Goal: Transaction & Acquisition: Subscribe to service/newsletter

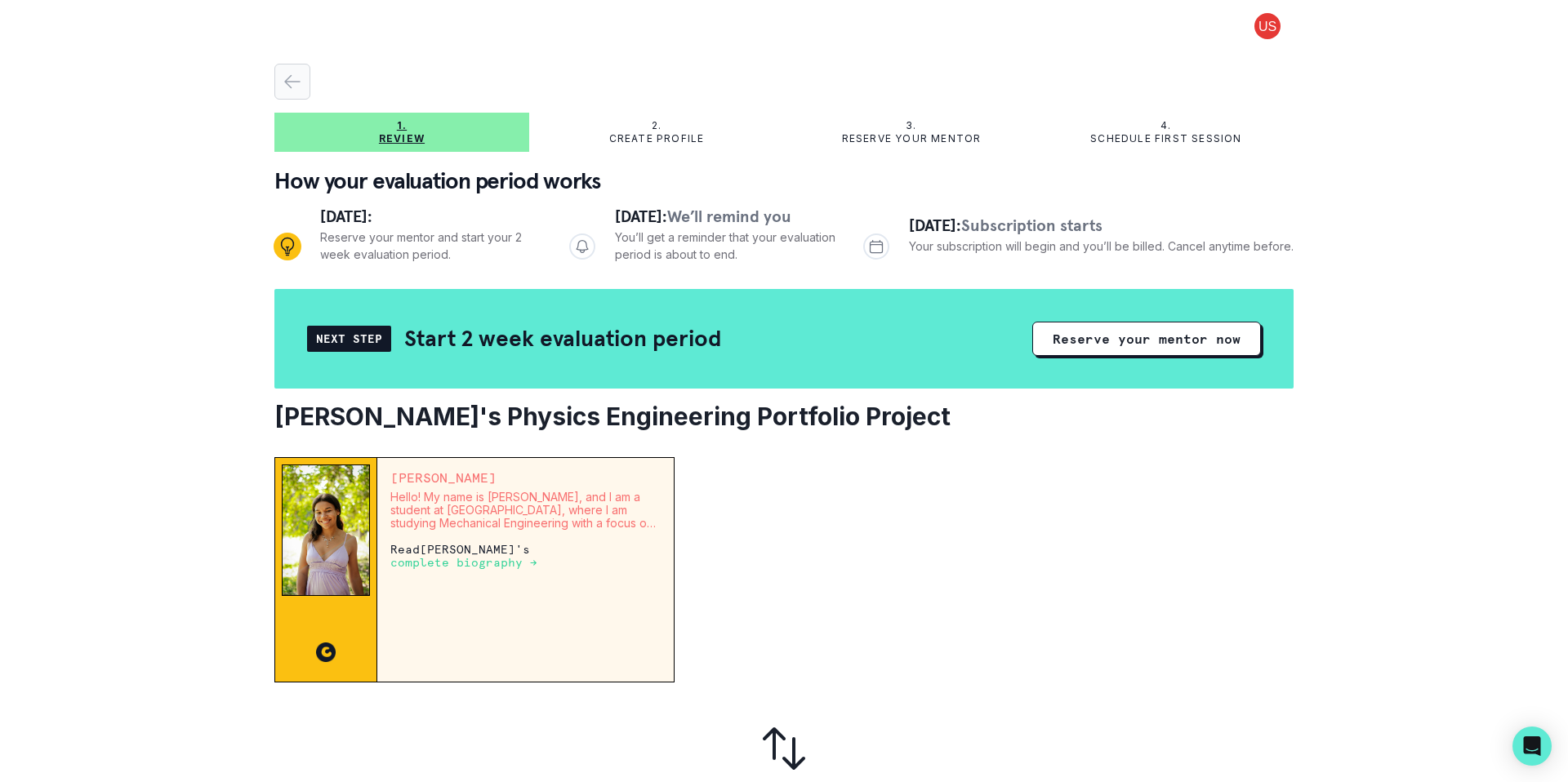
click at [287, 83] on icon "button" at bounding box center [292, 81] width 20 height 20
click at [1212, 341] on button "Reserve your mentor now" at bounding box center [1146, 338] width 228 height 34
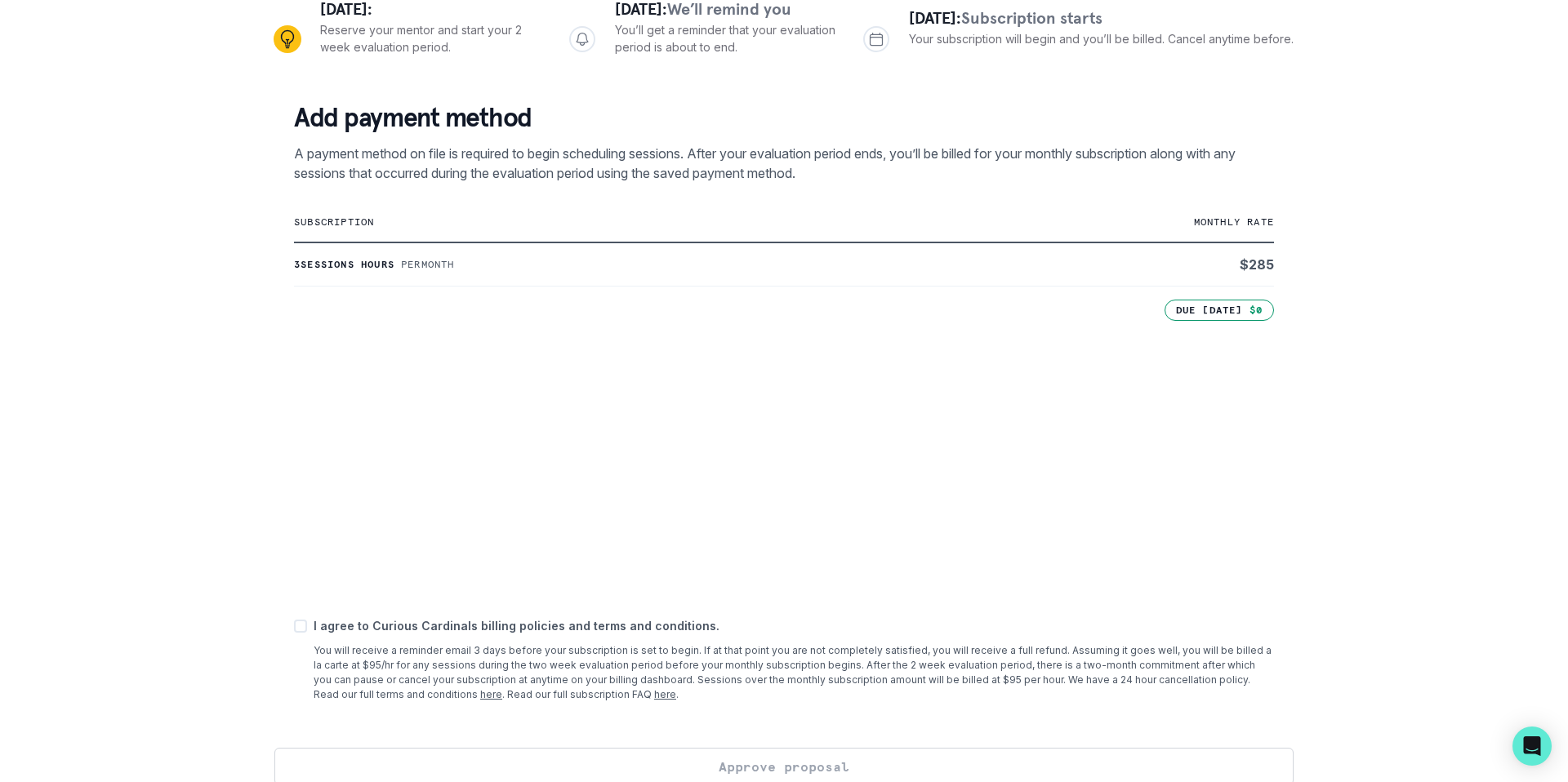
scroll to position [230, 0]
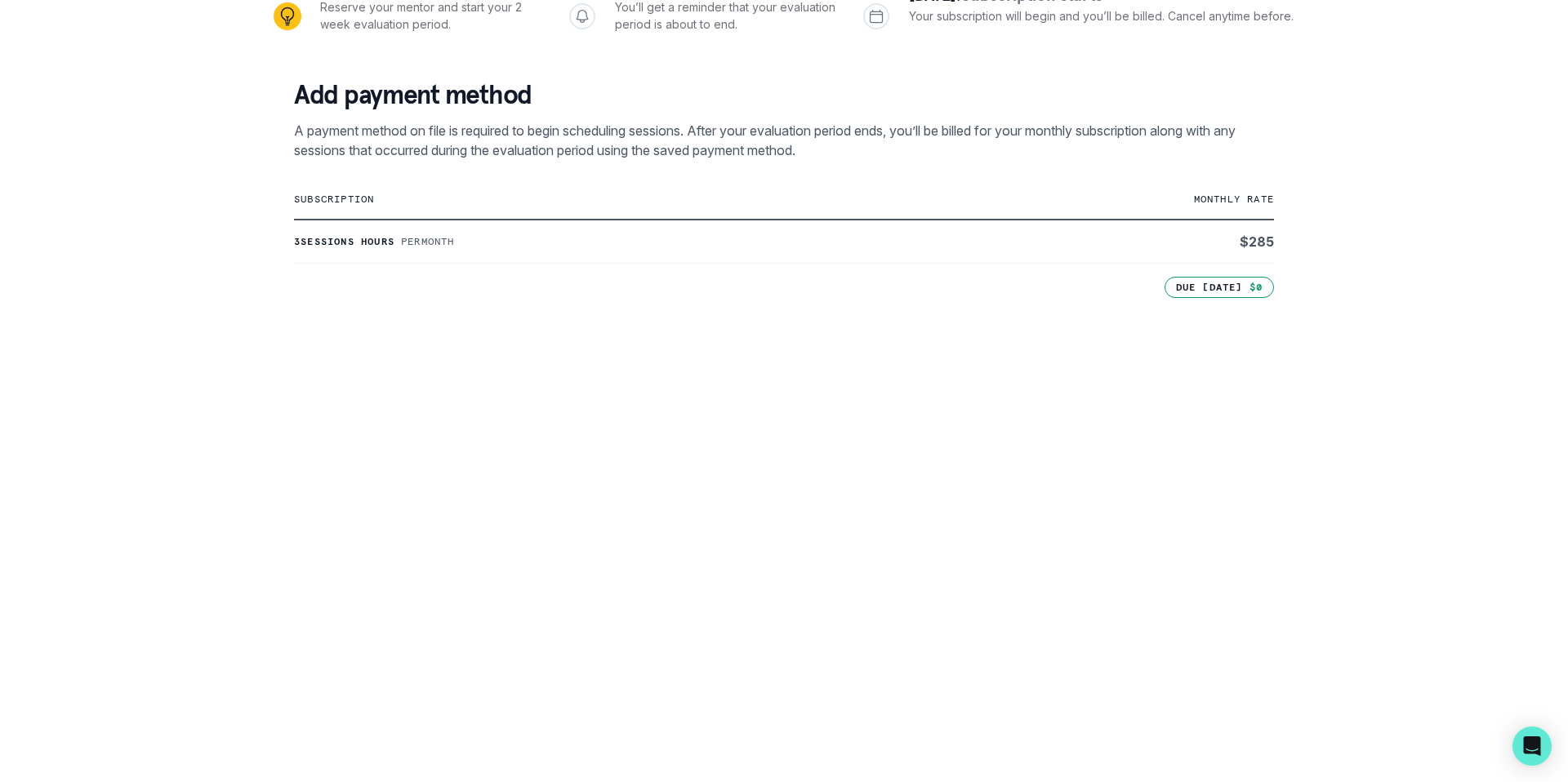
click at [234, 597] on div "1. Review 2. Create profile 3. Reserve your mentor 4. Schedule first session Ho…" at bounding box center [784, 391] width 1568 height 782
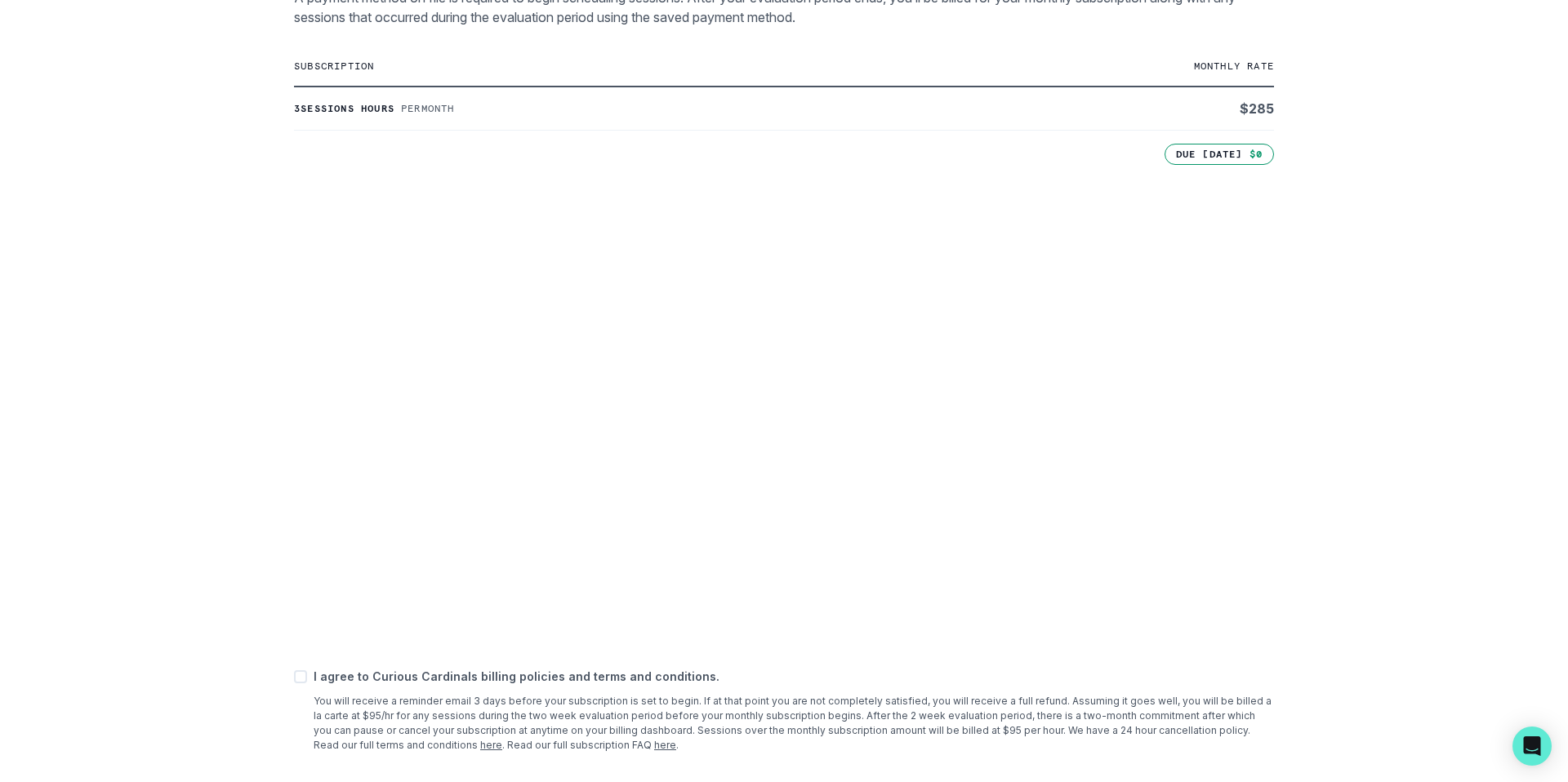
scroll to position [438, 0]
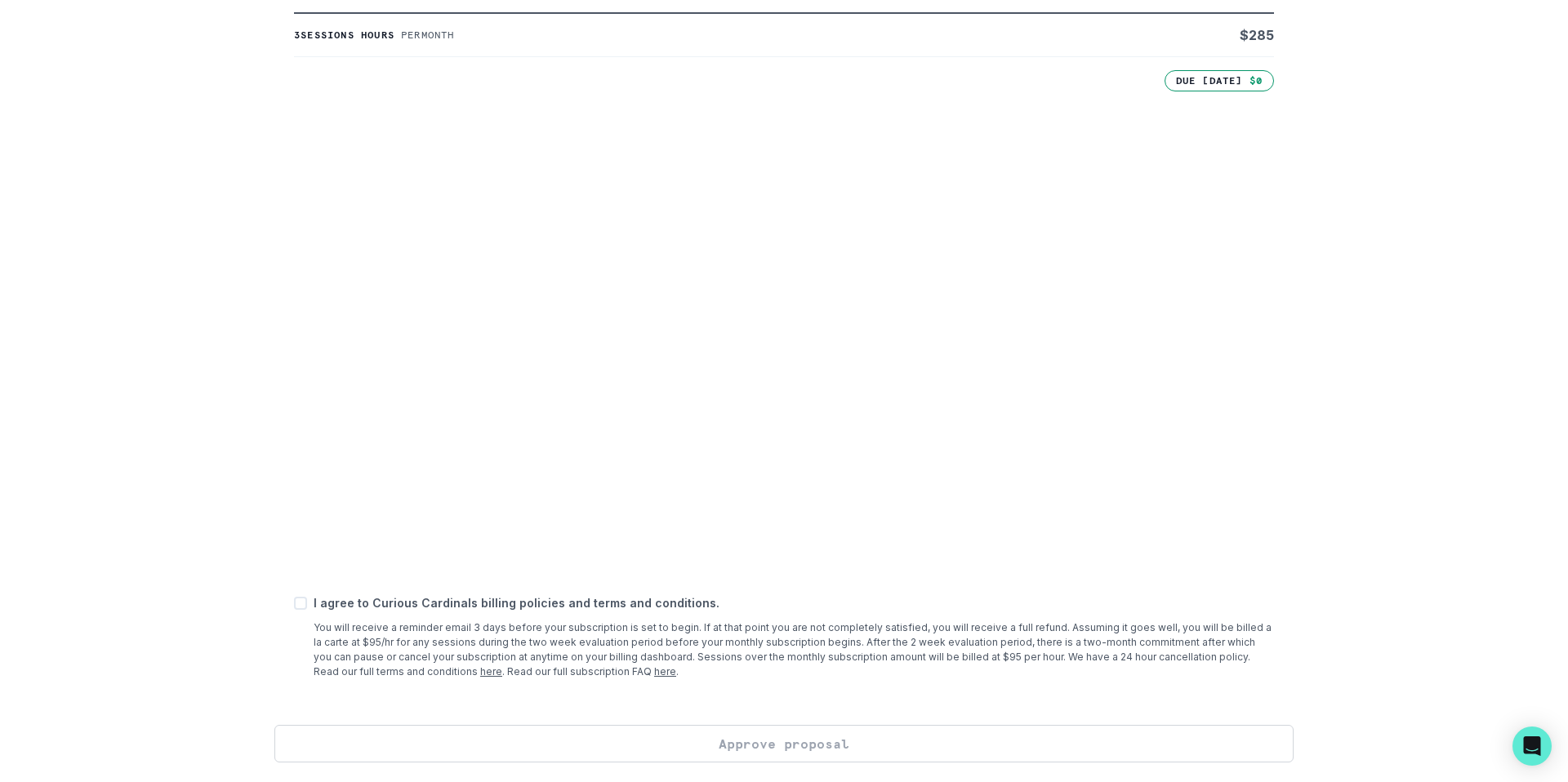
click at [300, 603] on span at bounding box center [300, 603] width 13 height 13
click at [294, 603] on input "checkbox" at bounding box center [293, 603] width 1 height 1
checkbox input "true"
click at [820, 743] on button "Approve proposal" at bounding box center [783, 744] width 1019 height 37
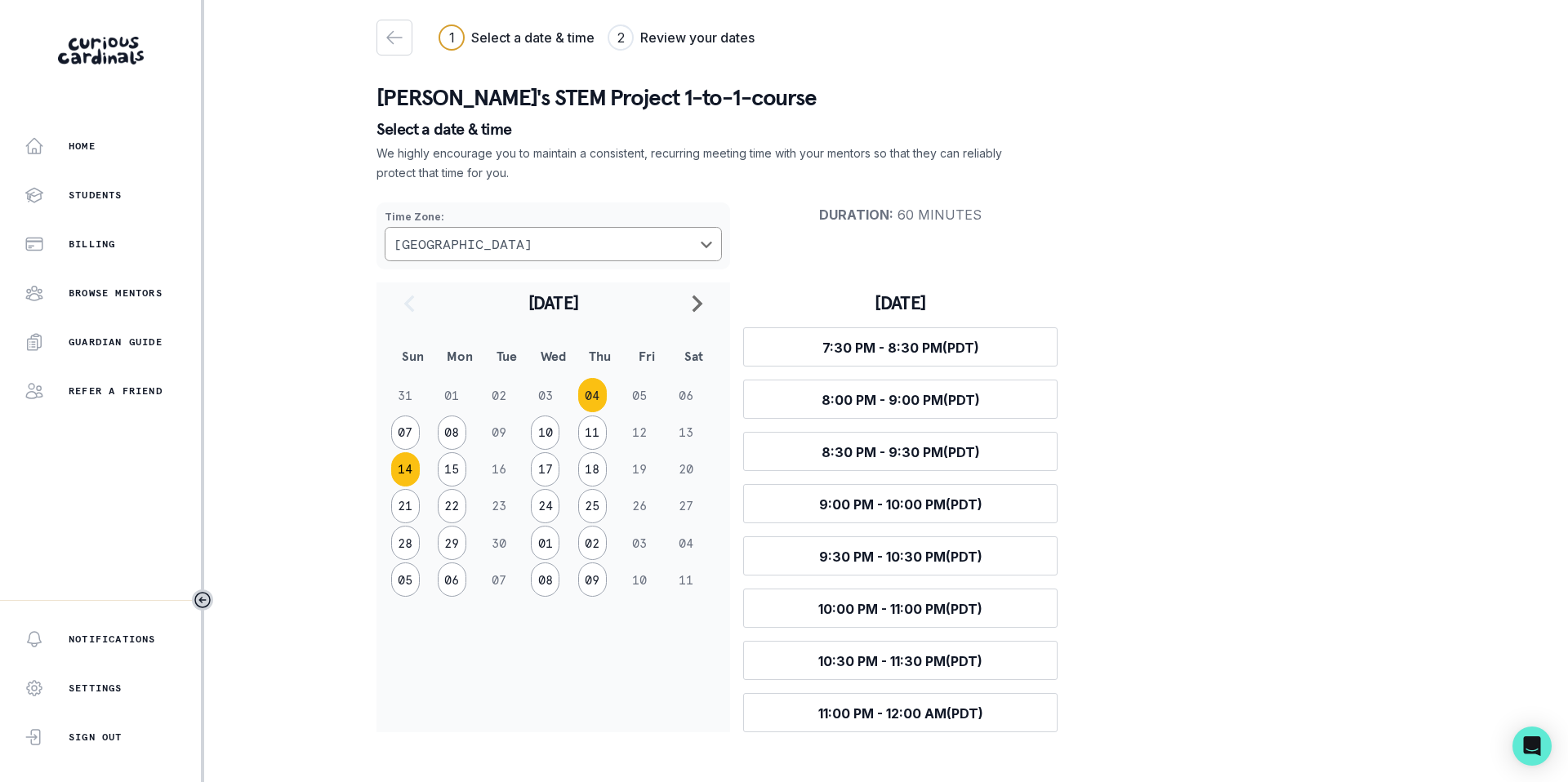
click at [401, 466] on button "14" at bounding box center [406, 469] width 29 height 34
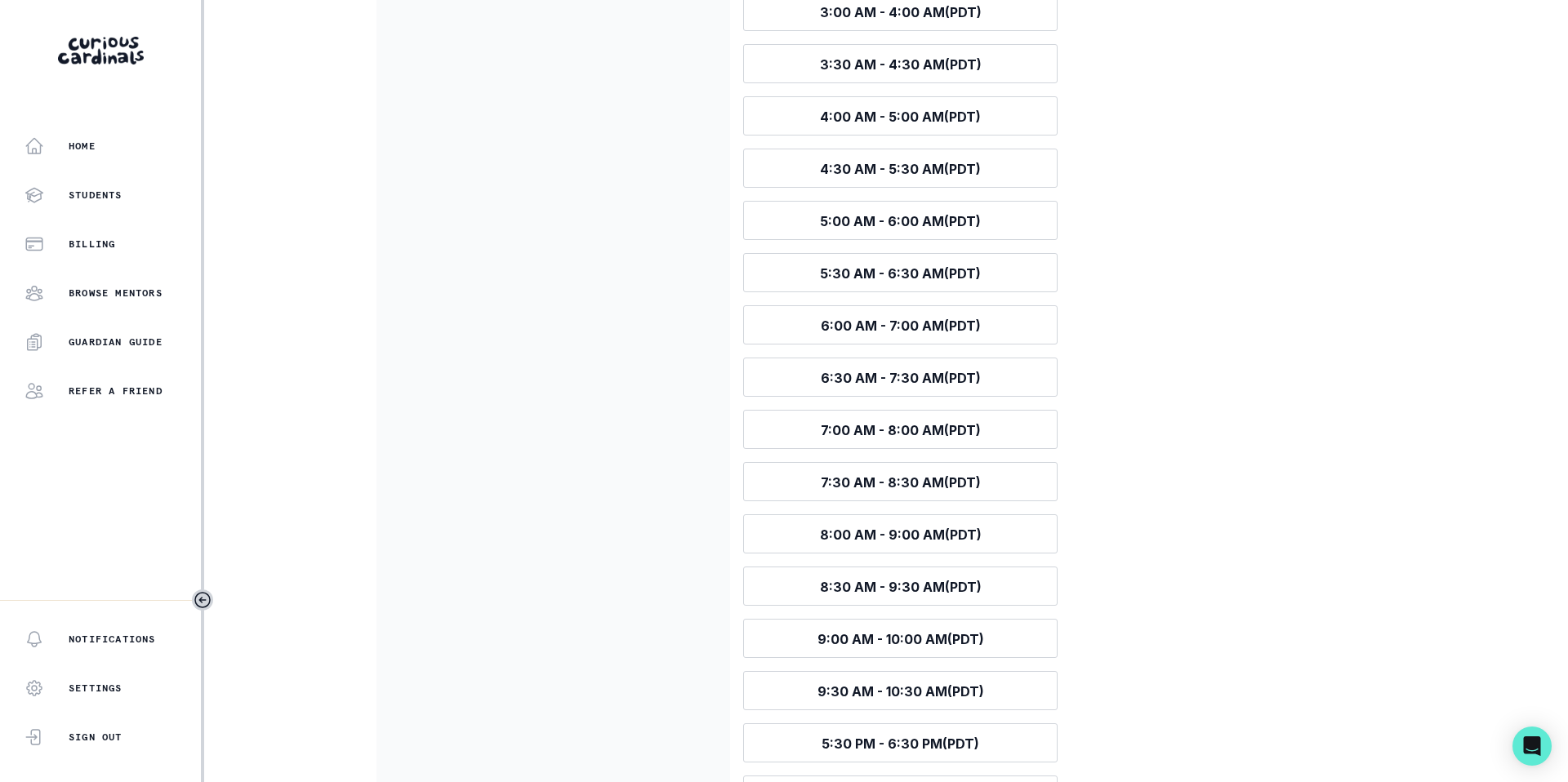
scroll to position [656, 0]
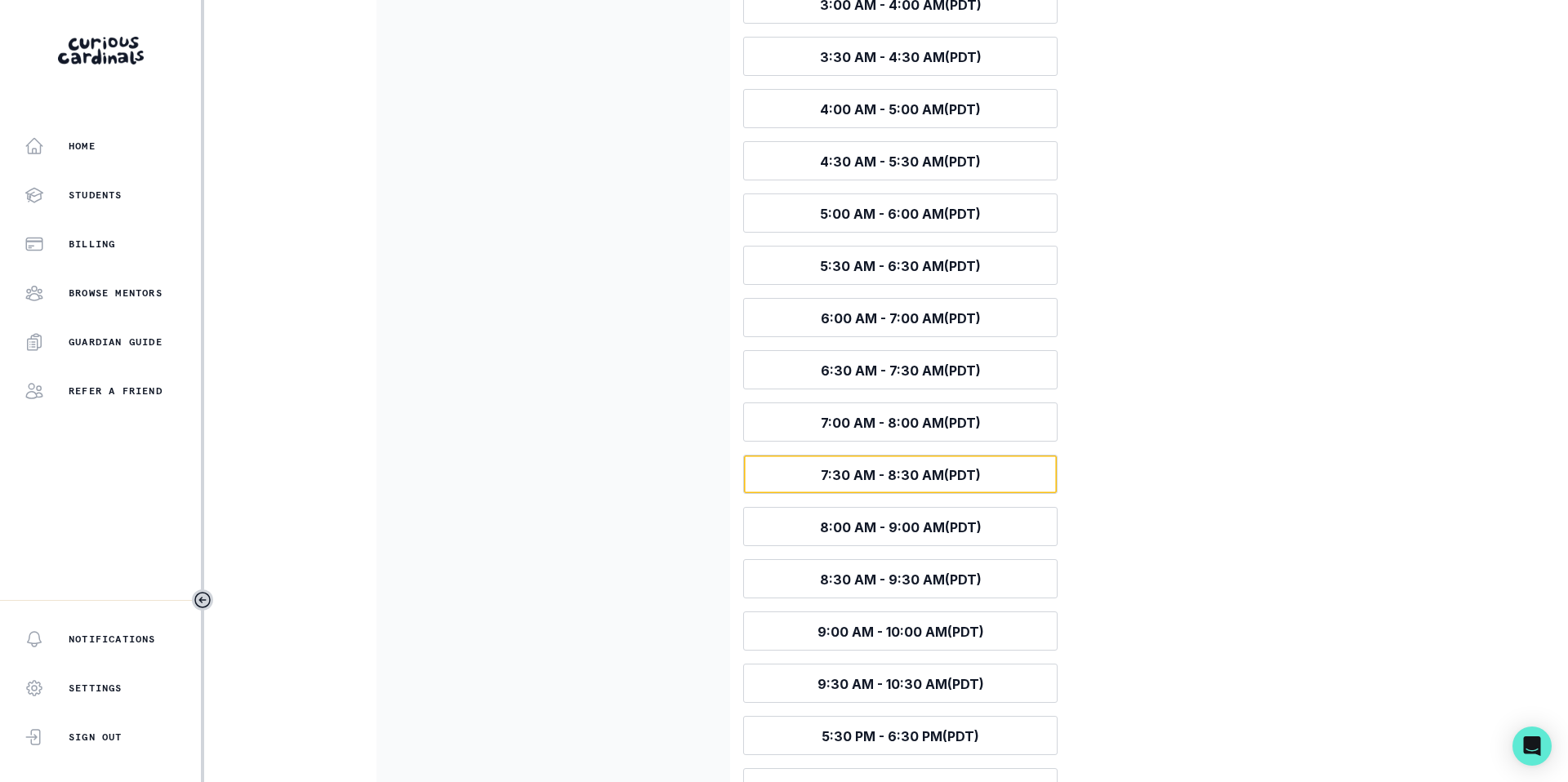
click at [1027, 477] on button "Select time 7:30 AM - 8:30 AM (PDT)" at bounding box center [900, 474] width 314 height 39
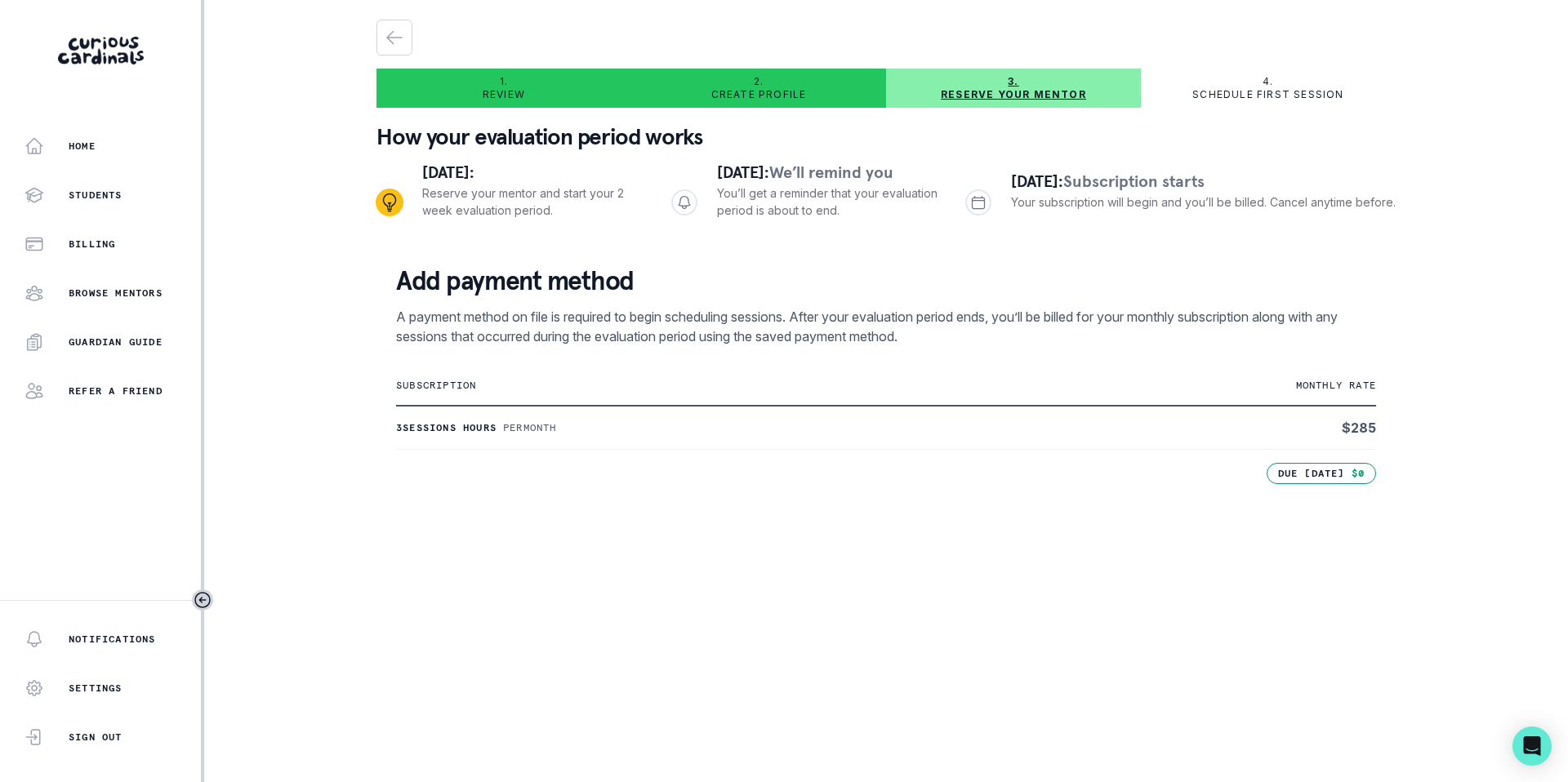
click at [1255, 86] on div "4. Schedule first session" at bounding box center [1268, 89] width 254 height 26
click at [103, 252] on div "Billing" at bounding box center [112, 243] width 176 height 20
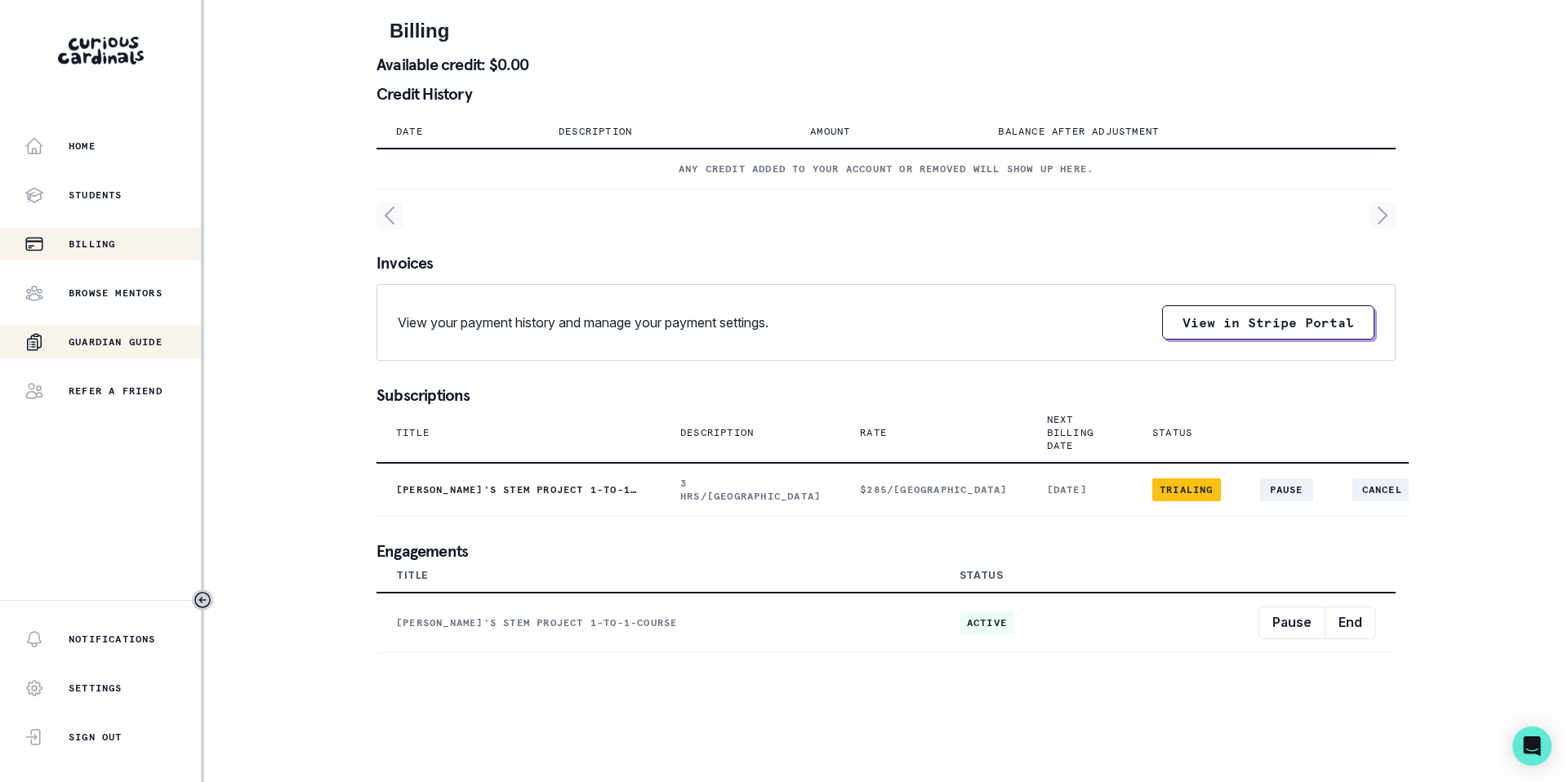
click at [135, 346] on p "Guardian Guide" at bounding box center [116, 342] width 94 height 13
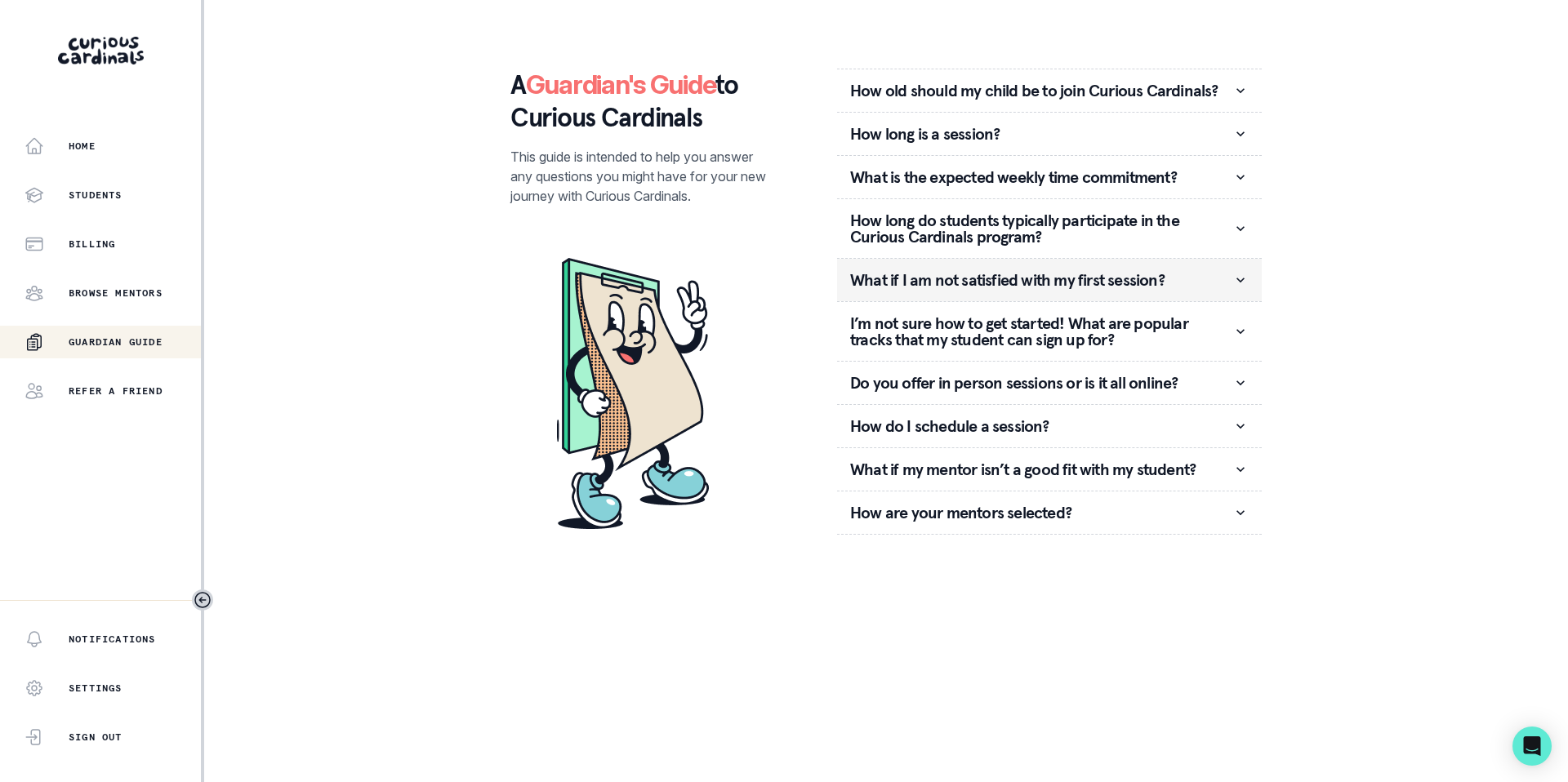
click at [950, 272] on p "What if I am not satisfied with my first session?" at bounding box center [1041, 281] width 382 height 17
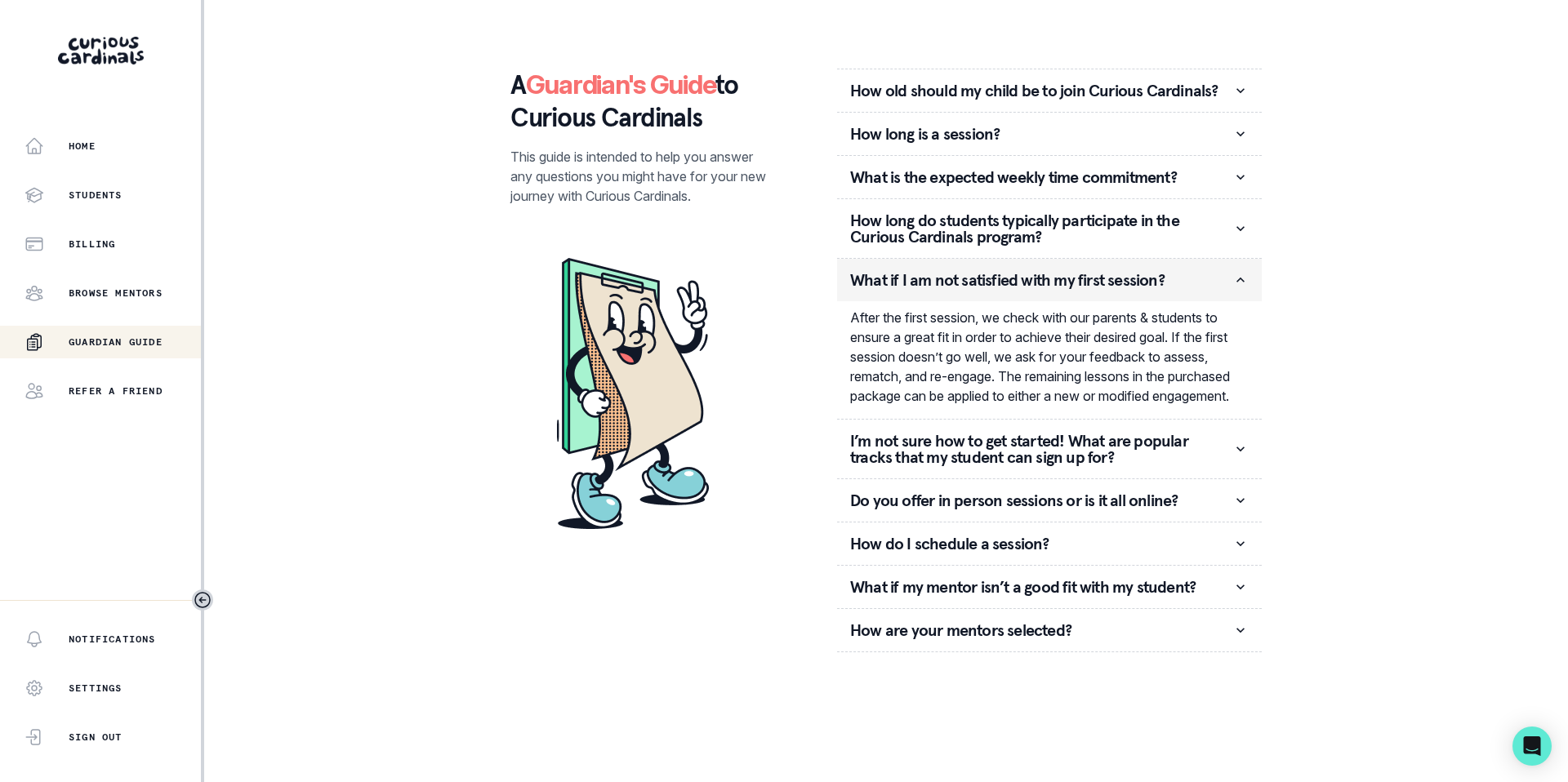
click at [1016, 282] on p "What if I am not satisfied with my first session?" at bounding box center [1041, 281] width 382 height 17
click at [1036, 509] on p "Do you offer in person sessions or is it all online?" at bounding box center [1041, 501] width 382 height 17
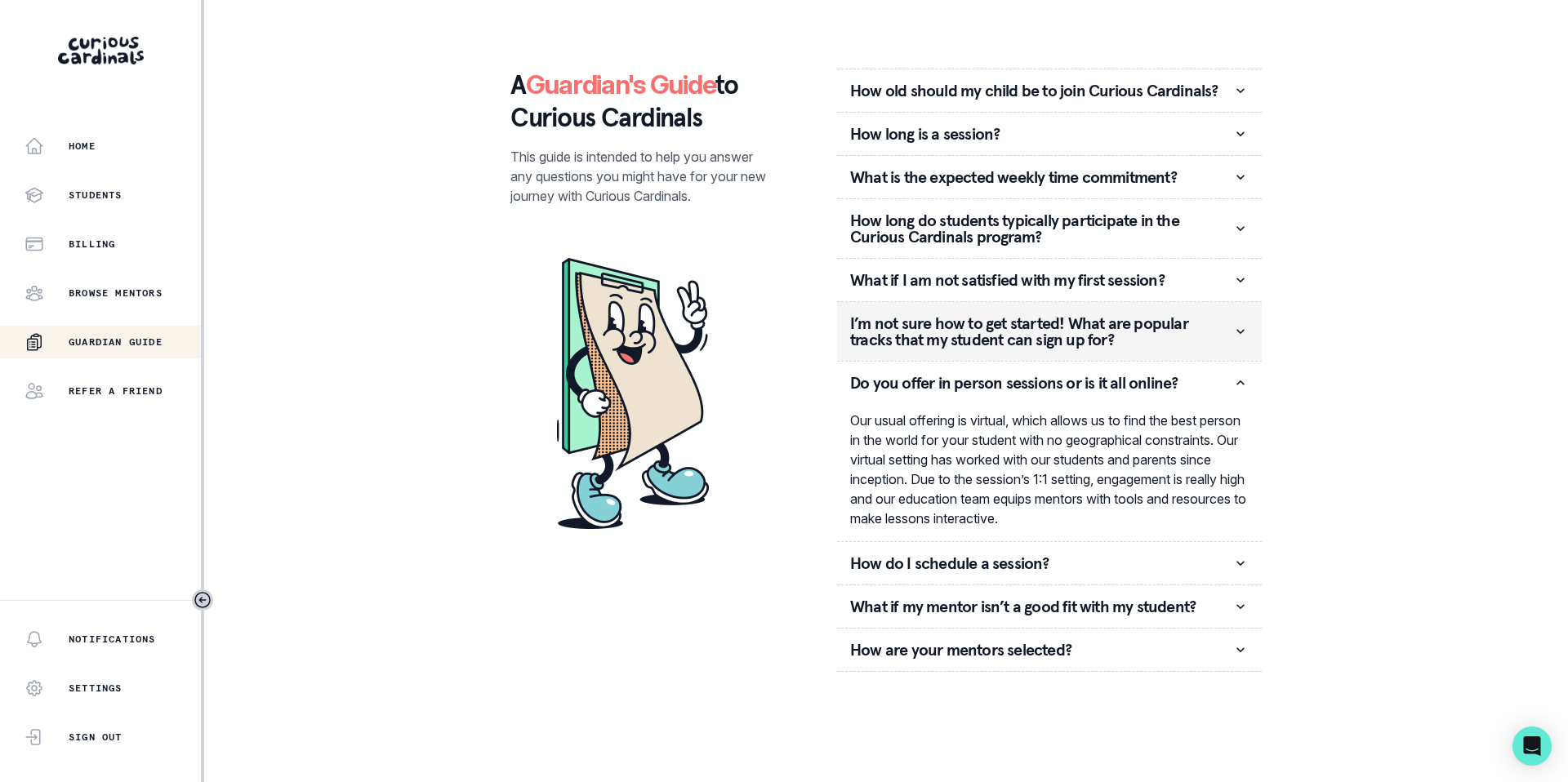
click at [1122, 336] on p "I’m not sure how to get started! What are popular tracks that my student can si…" at bounding box center [1041, 331] width 382 height 33
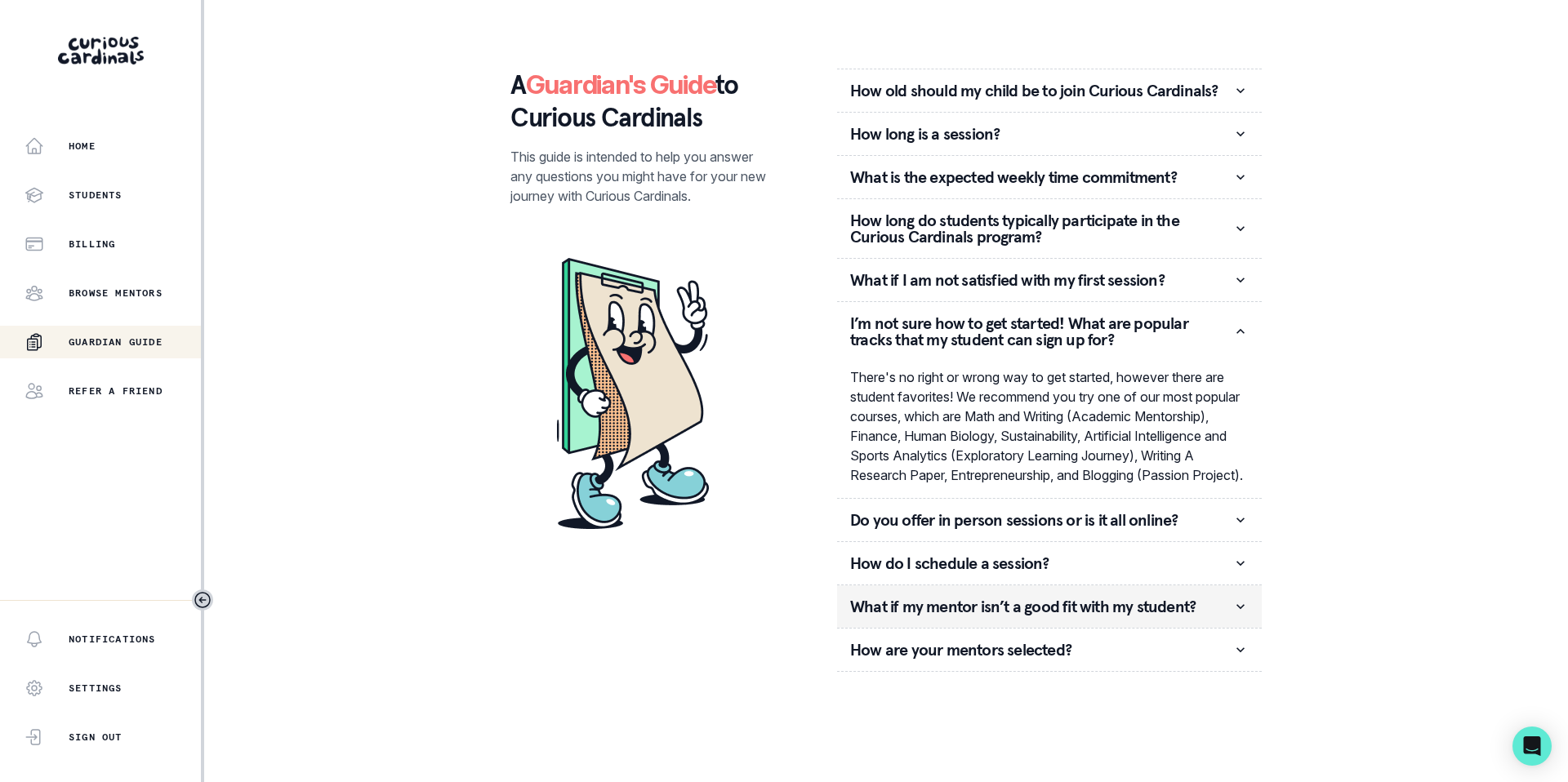
click at [1033, 615] on p "What if my mentor isn’t a good fit with my student?" at bounding box center [1041, 607] width 382 height 17
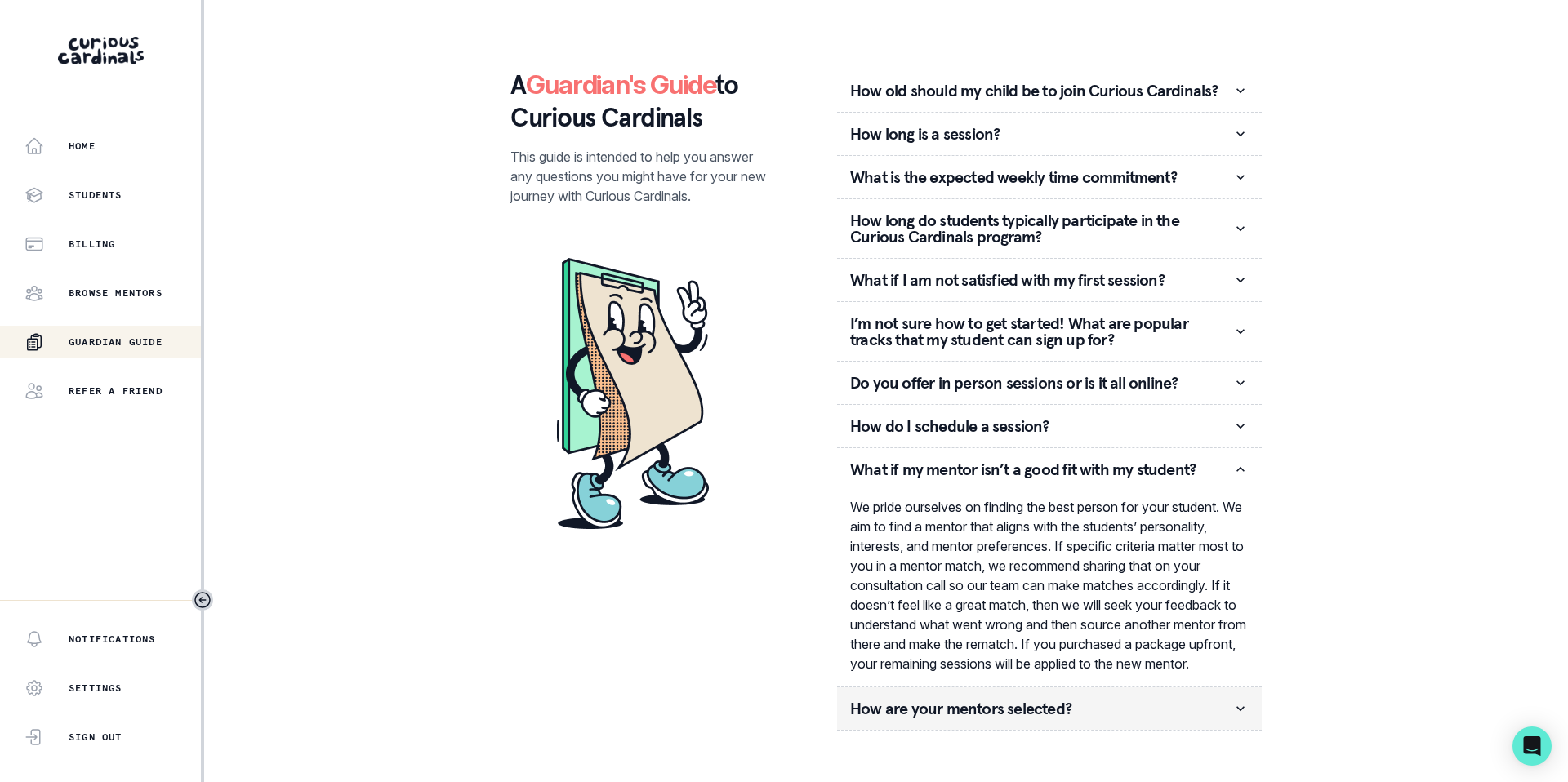
click at [1025, 717] on p "How are your mentors selected?" at bounding box center [1041, 709] width 382 height 17
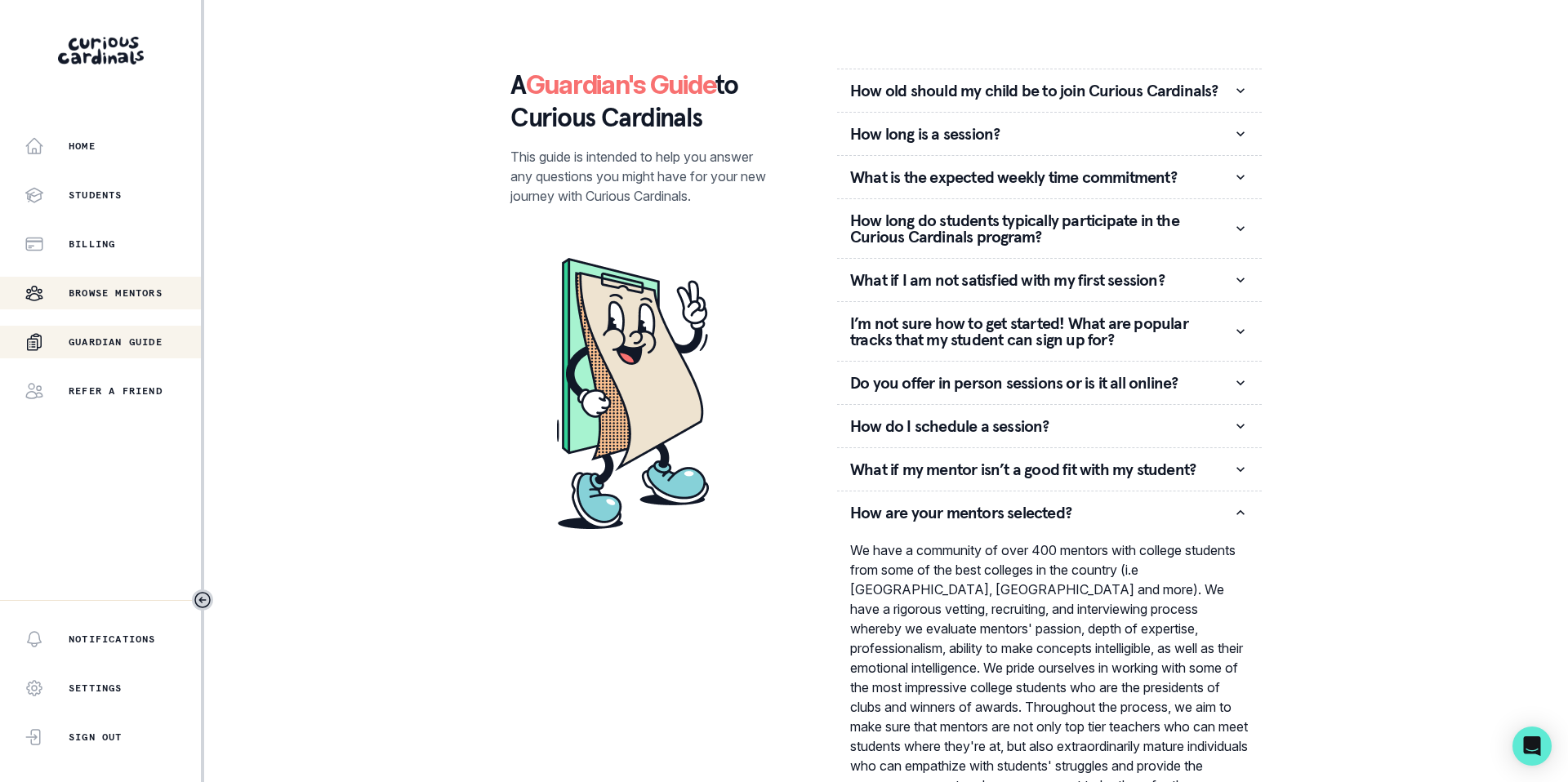
click at [142, 297] on p "Browse Mentors" at bounding box center [116, 293] width 94 height 13
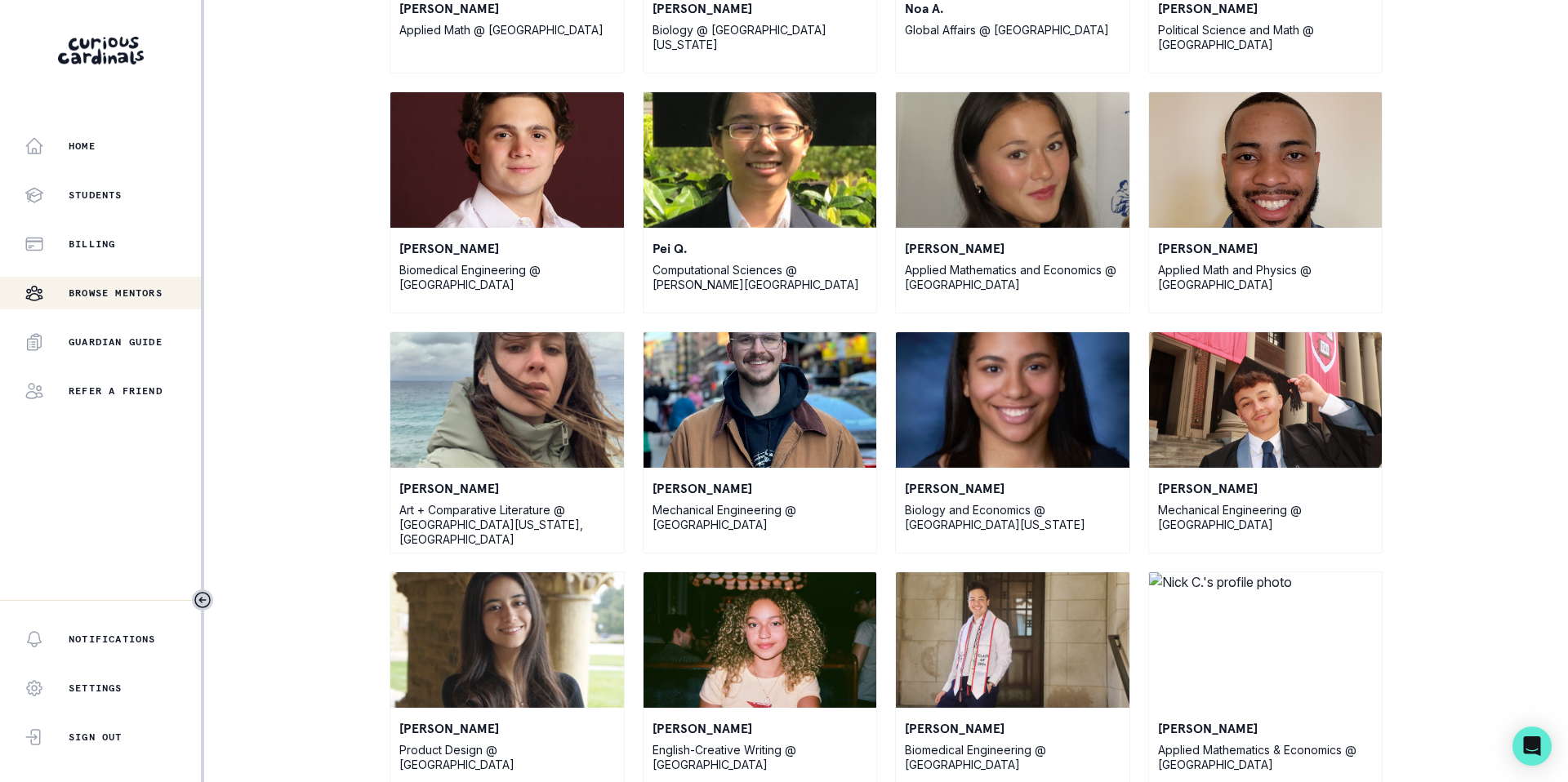
scroll to position [324, 0]
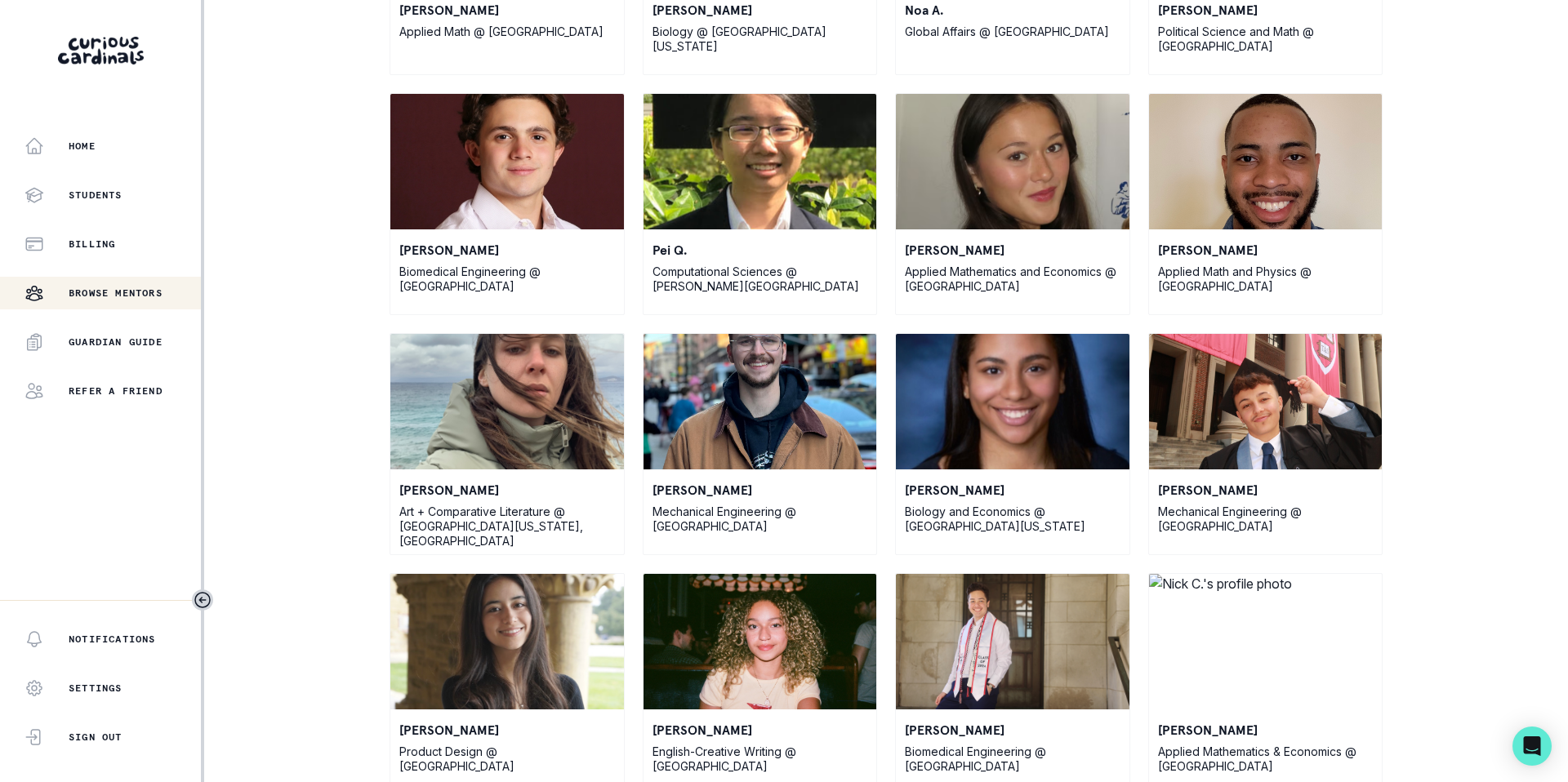
click at [1199, 275] on p "Applied Math and Physics @ [GEOGRAPHIC_DATA]" at bounding box center [1265, 280] width 215 height 30
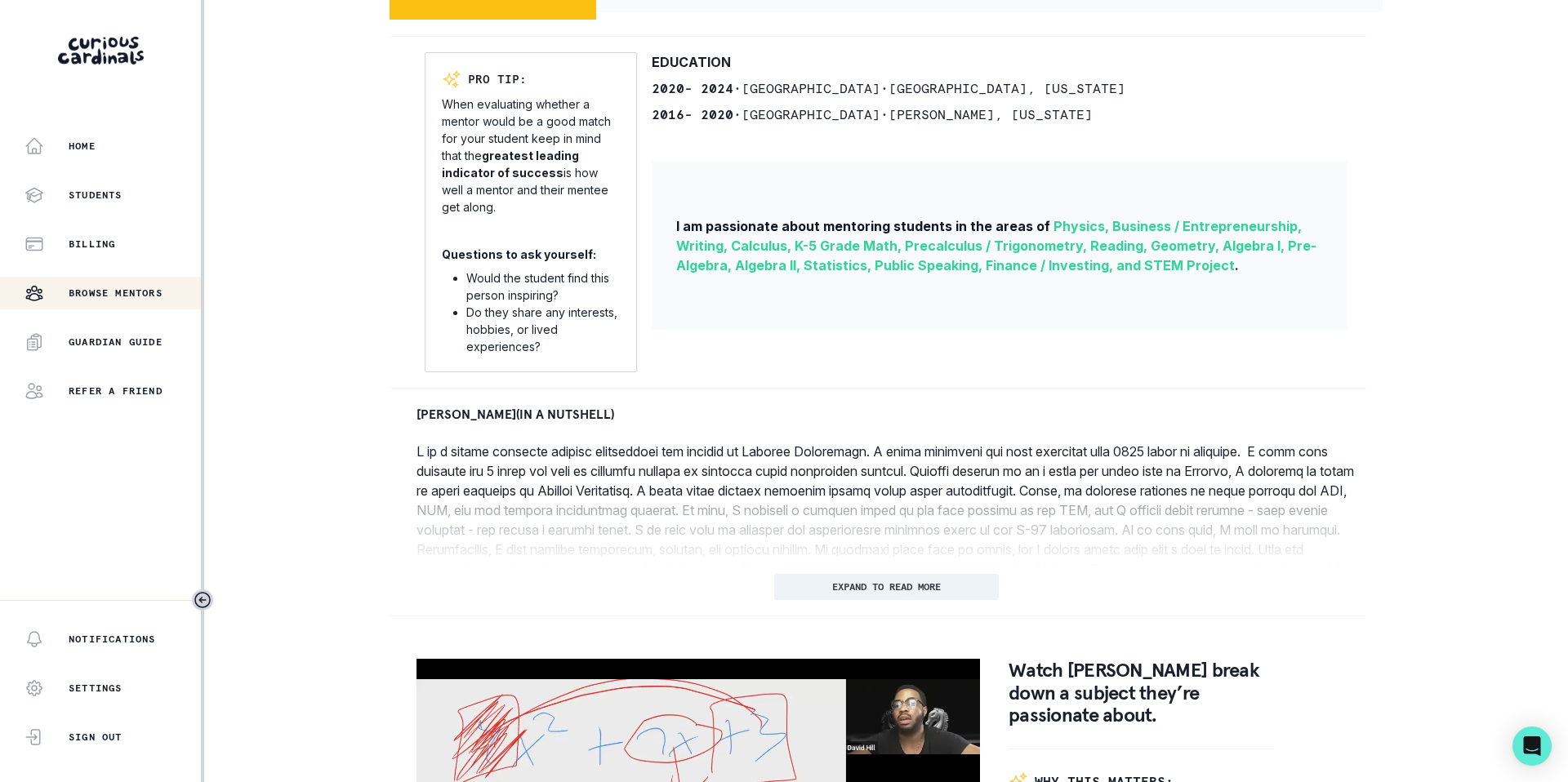
scroll to position [418, 0]
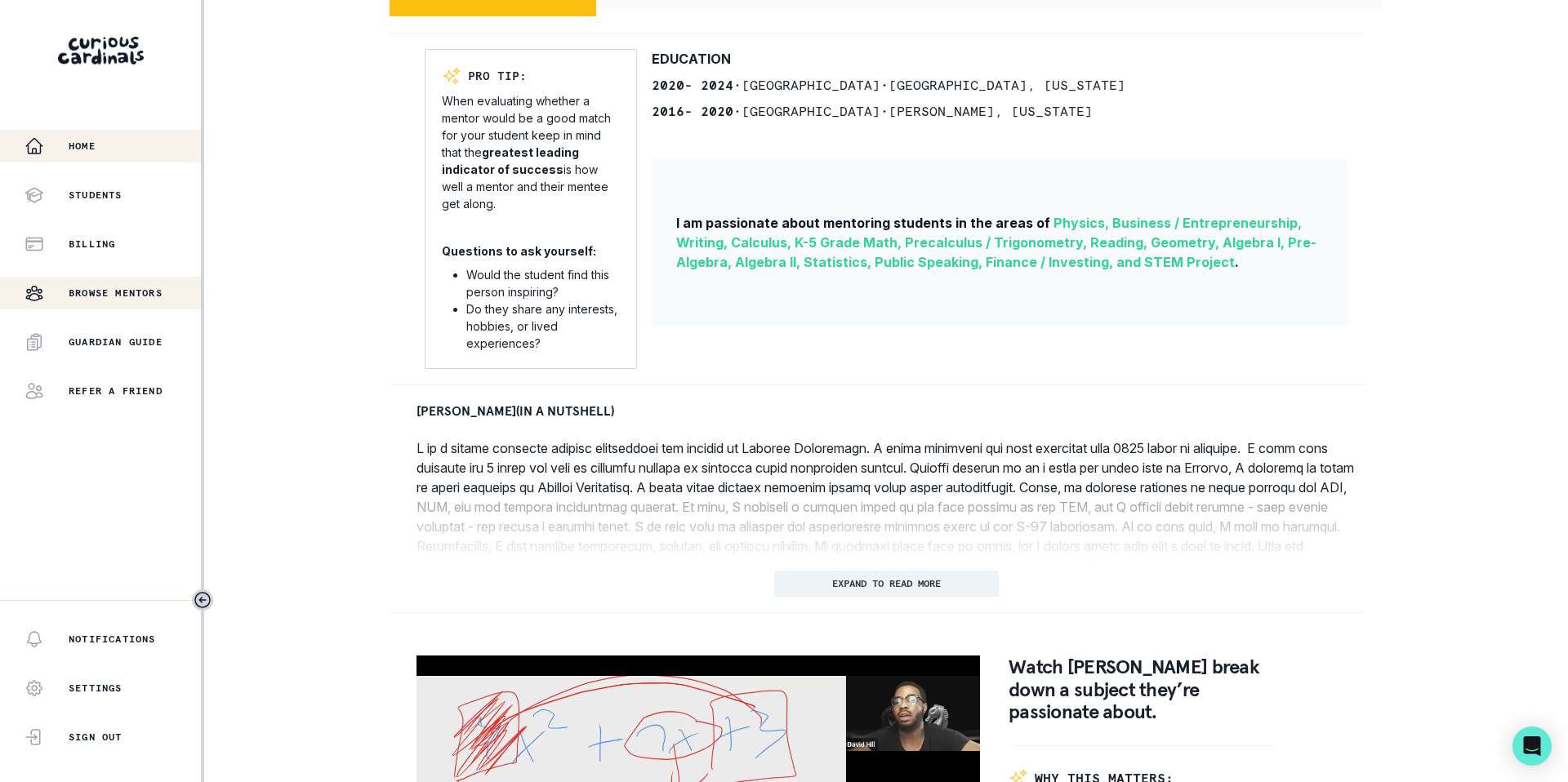
click at [89, 150] on p "Home" at bounding box center [82, 146] width 27 height 13
